Goal: Navigation & Orientation: Find specific page/section

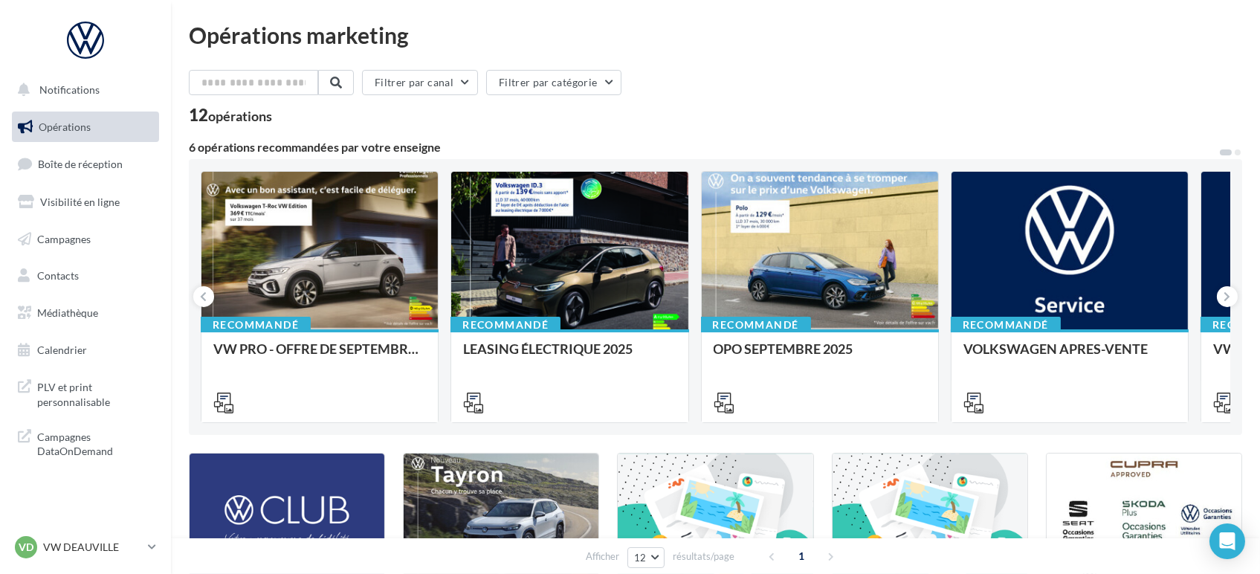
click at [74, 368] on div "PLV et print personnalisable Campagnes DataOnDemand" at bounding box center [85, 417] width 159 height 105
click at [73, 378] on span "PLV et print personnalisable" at bounding box center [95, 393] width 116 height 32
click at [78, 549] on p "VW DEAUVILLE" at bounding box center [92, 547] width 99 height 15
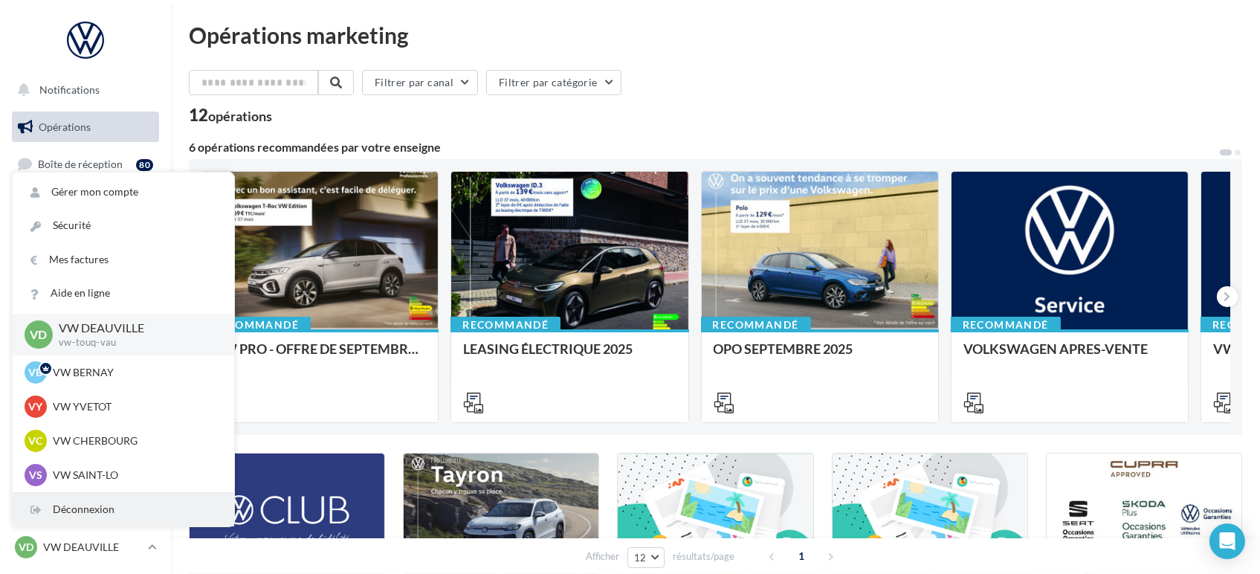
click at [107, 518] on div "Déconnexion" at bounding box center [123, 509] width 221 height 33
